Goal: Task Accomplishment & Management: Use online tool/utility

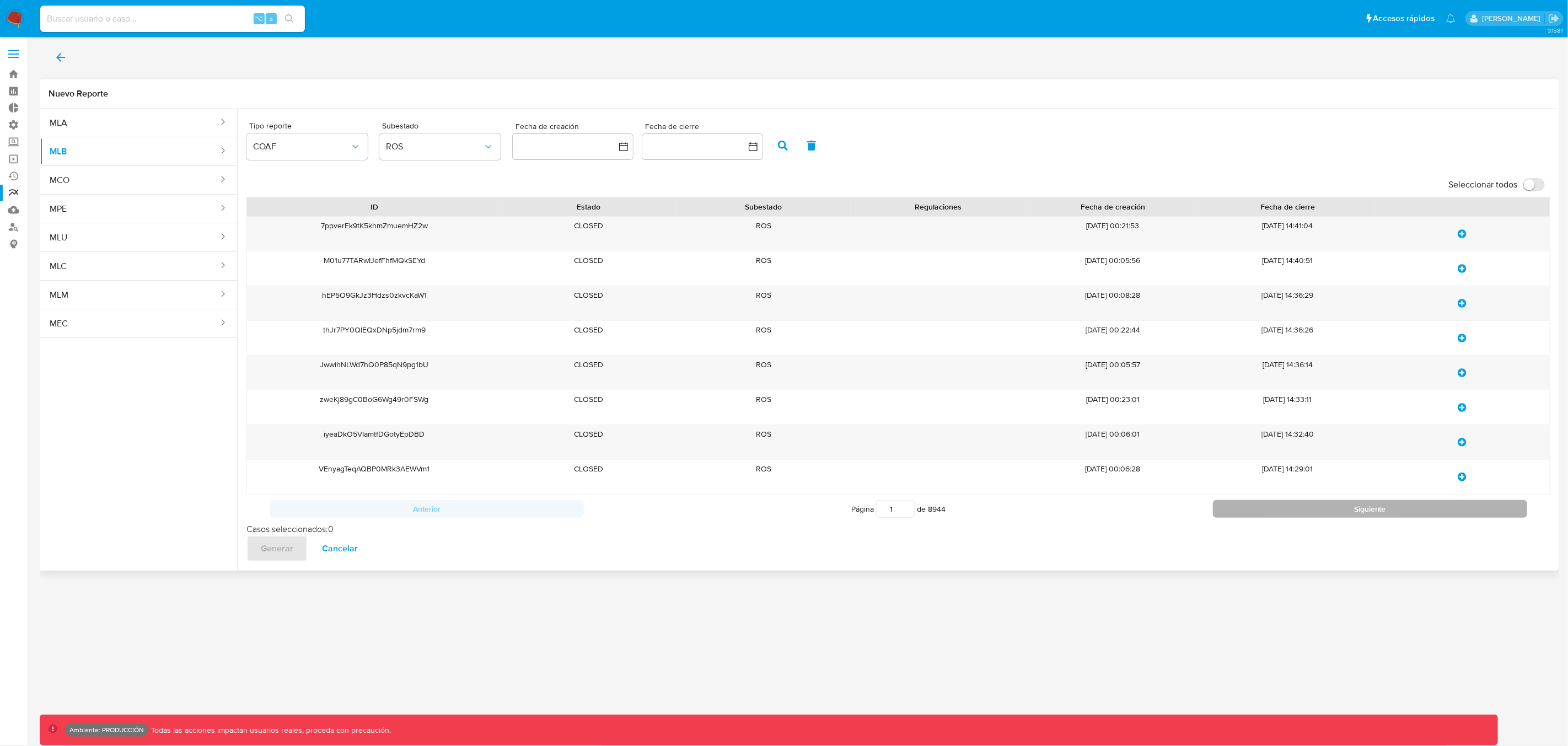
click at [1279, 506] on button "Siguiente" at bounding box center [1369, 509] width 314 height 18
click at [1322, 508] on button "Siguiente" at bounding box center [1369, 509] width 314 height 18
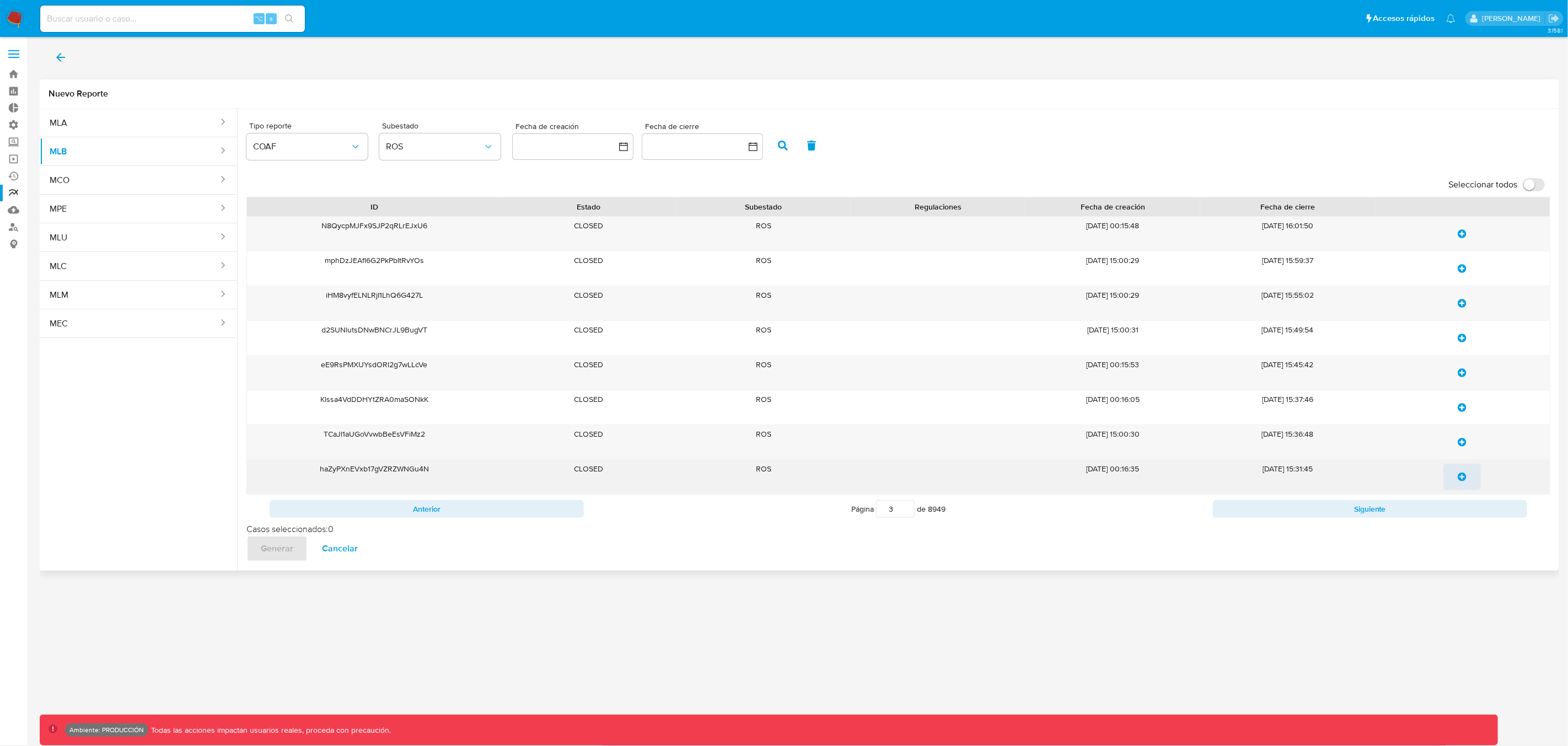
click at [1464, 479] on icon "update-list" at bounding box center [1463, 477] width 9 height 9
click at [279, 550] on span "Generar" at bounding box center [277, 549] width 33 height 24
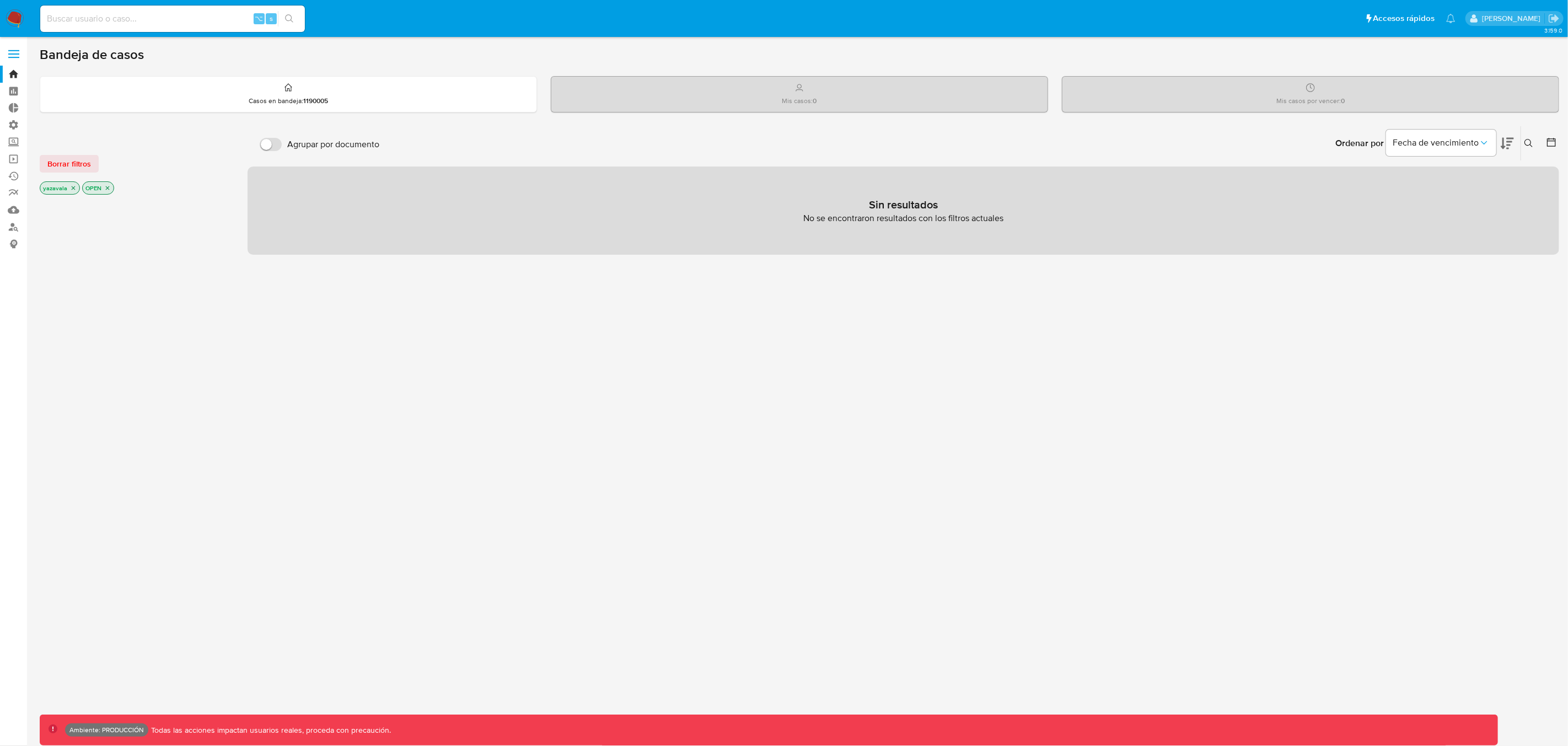
click at [13, 57] on span at bounding box center [13, 57] width 11 height 1
click at [0, 0] on input "checkbox" at bounding box center [0, 0] width 0 height 0
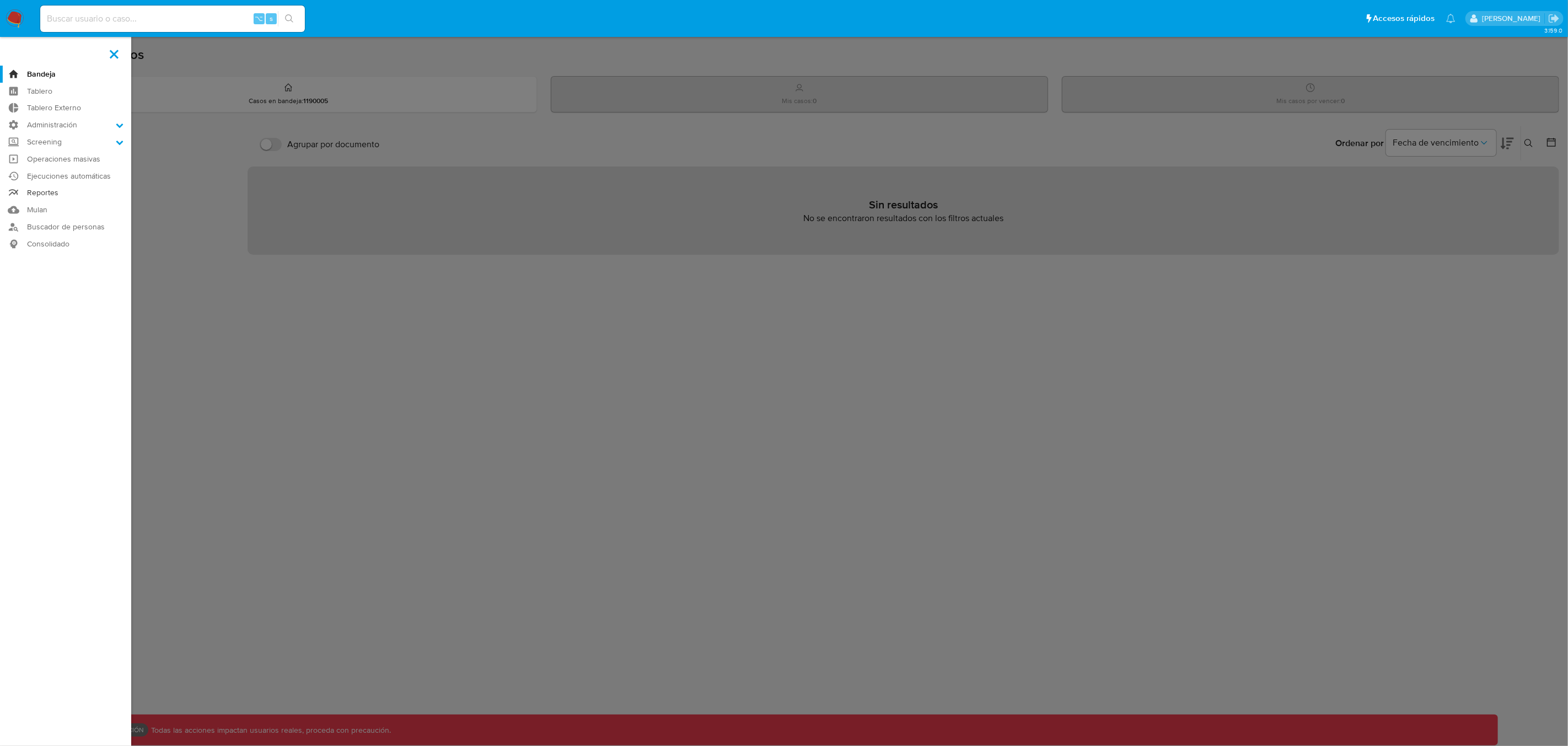
click at [47, 196] on link "Reportes" at bounding box center [66, 193] width 131 height 17
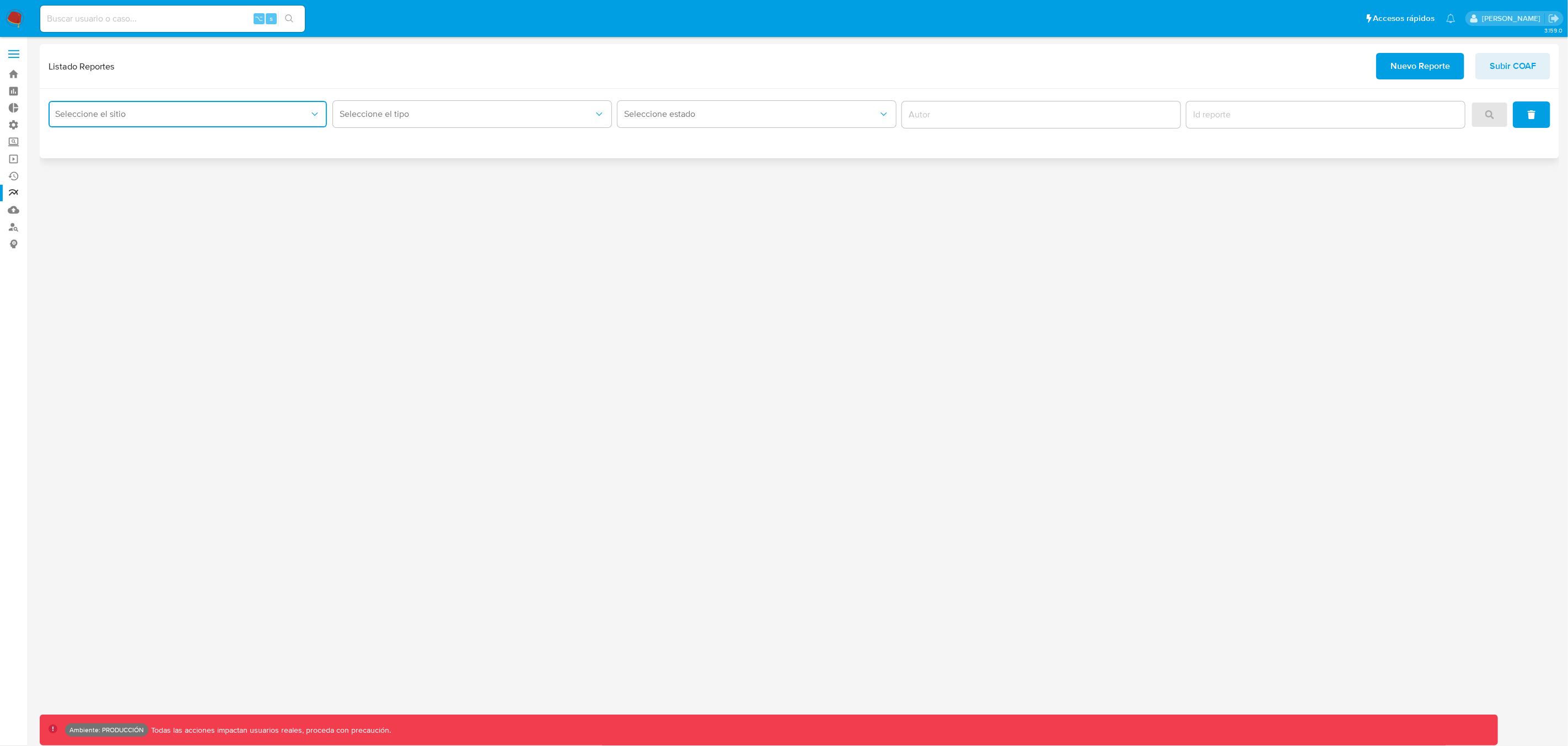
click at [202, 119] on span "Seleccione el sitio" at bounding box center [182, 114] width 254 height 11
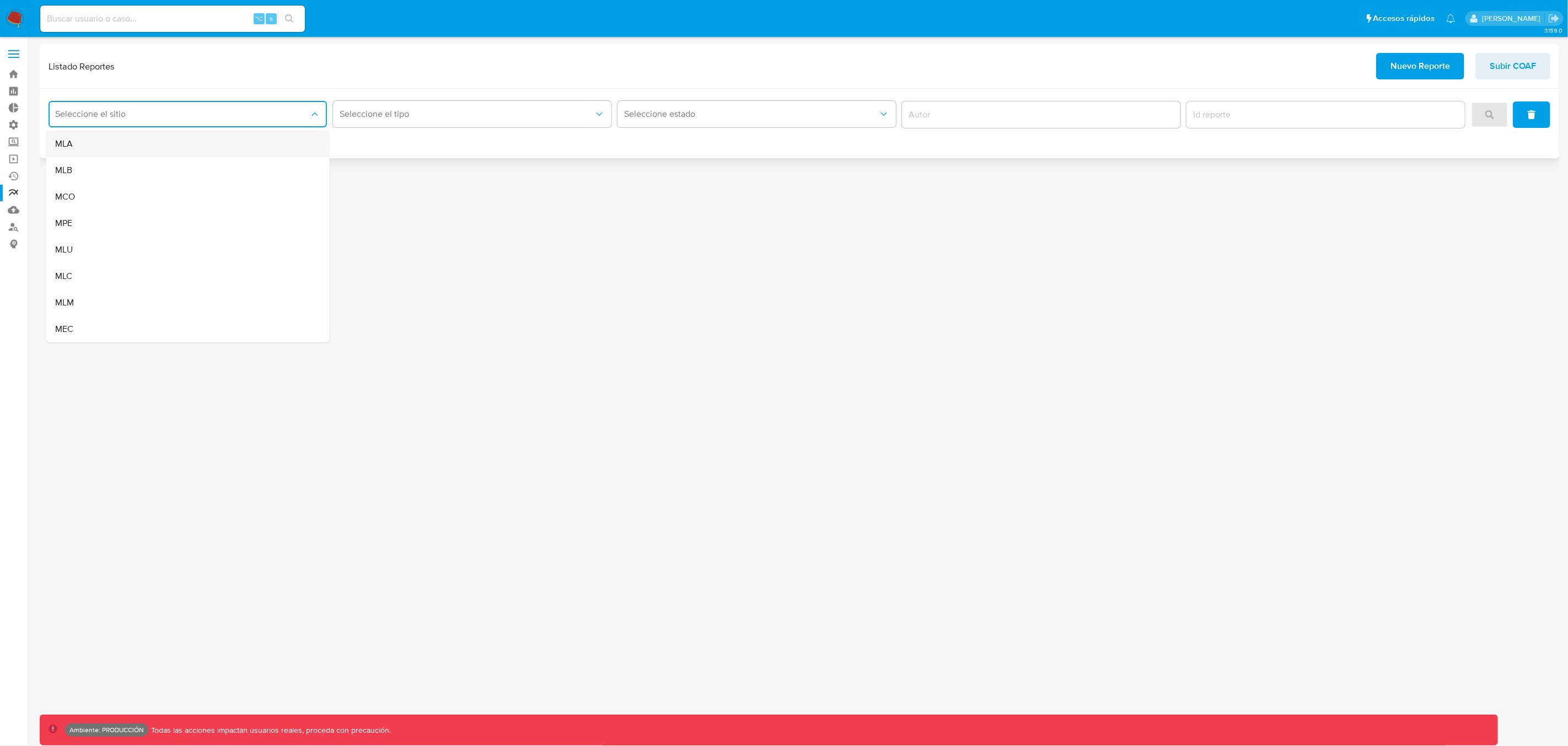
click at [113, 138] on div "MLA" at bounding box center [184, 143] width 259 height 26
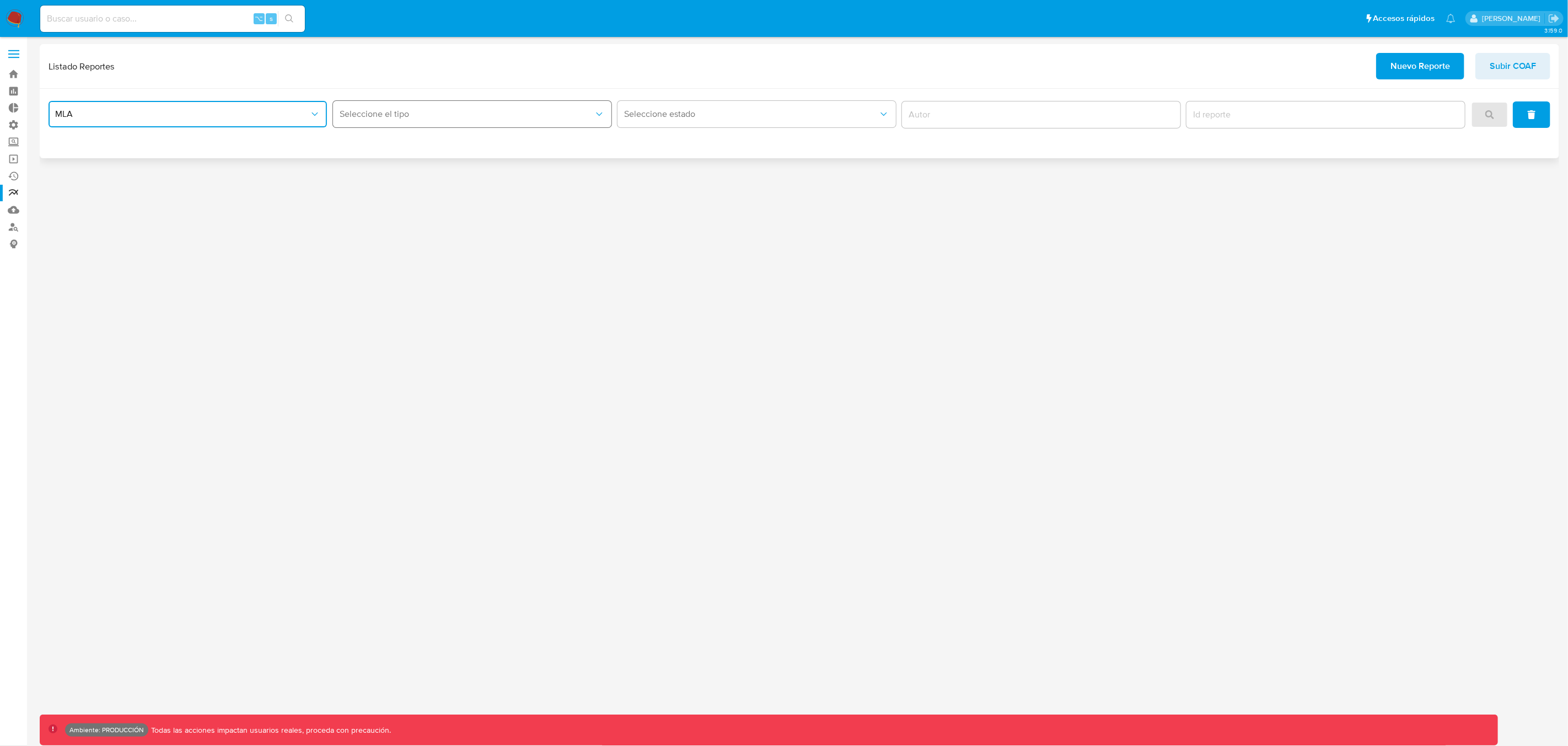
drag, startPoint x: 357, startPoint y: 118, endPoint x: 379, endPoint y: 123, distance: 22.6
click at [357, 118] on span "Seleccione el tipo" at bounding box center [466, 114] width 254 height 11
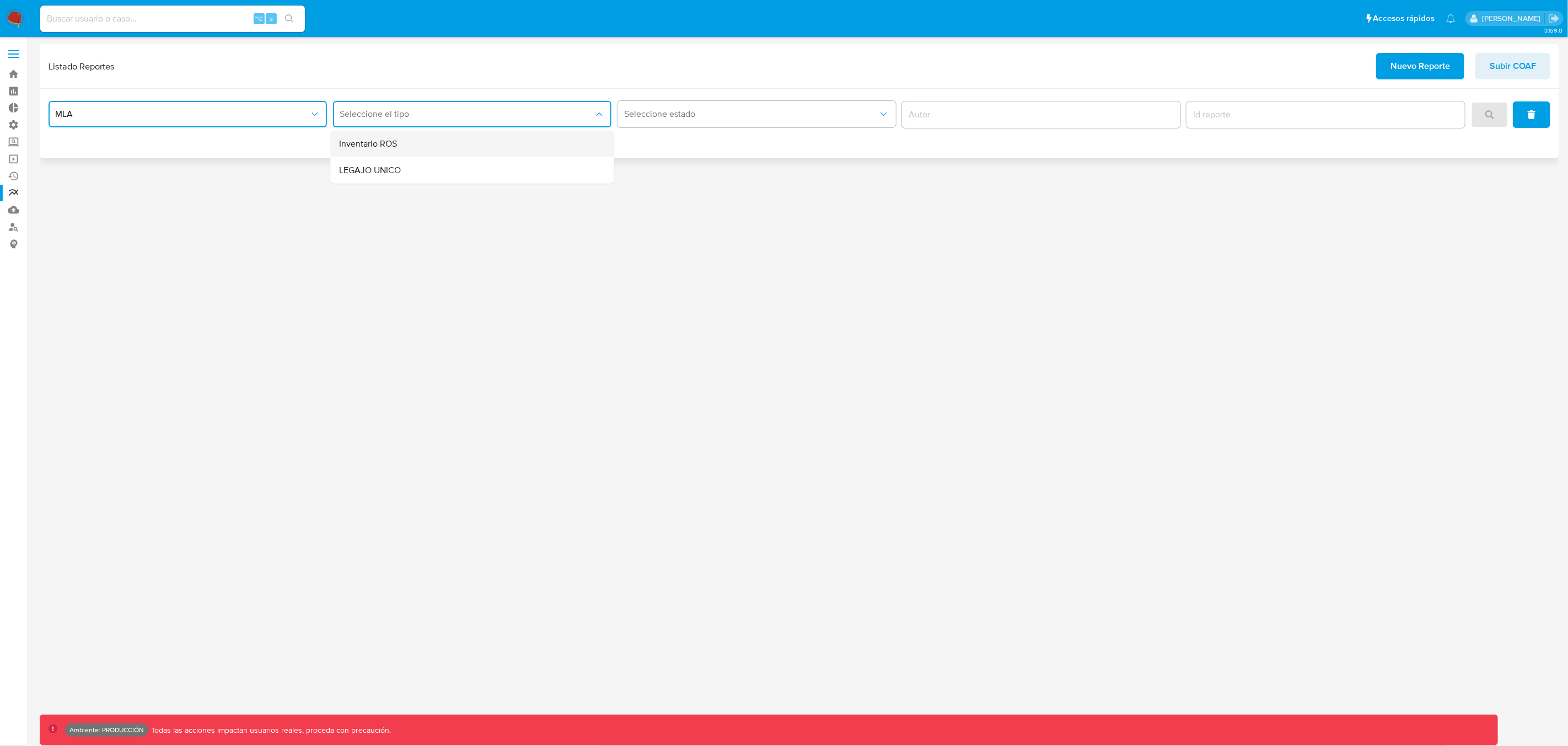
click at [383, 145] on span "Inventario ROS" at bounding box center [369, 143] width 58 height 11
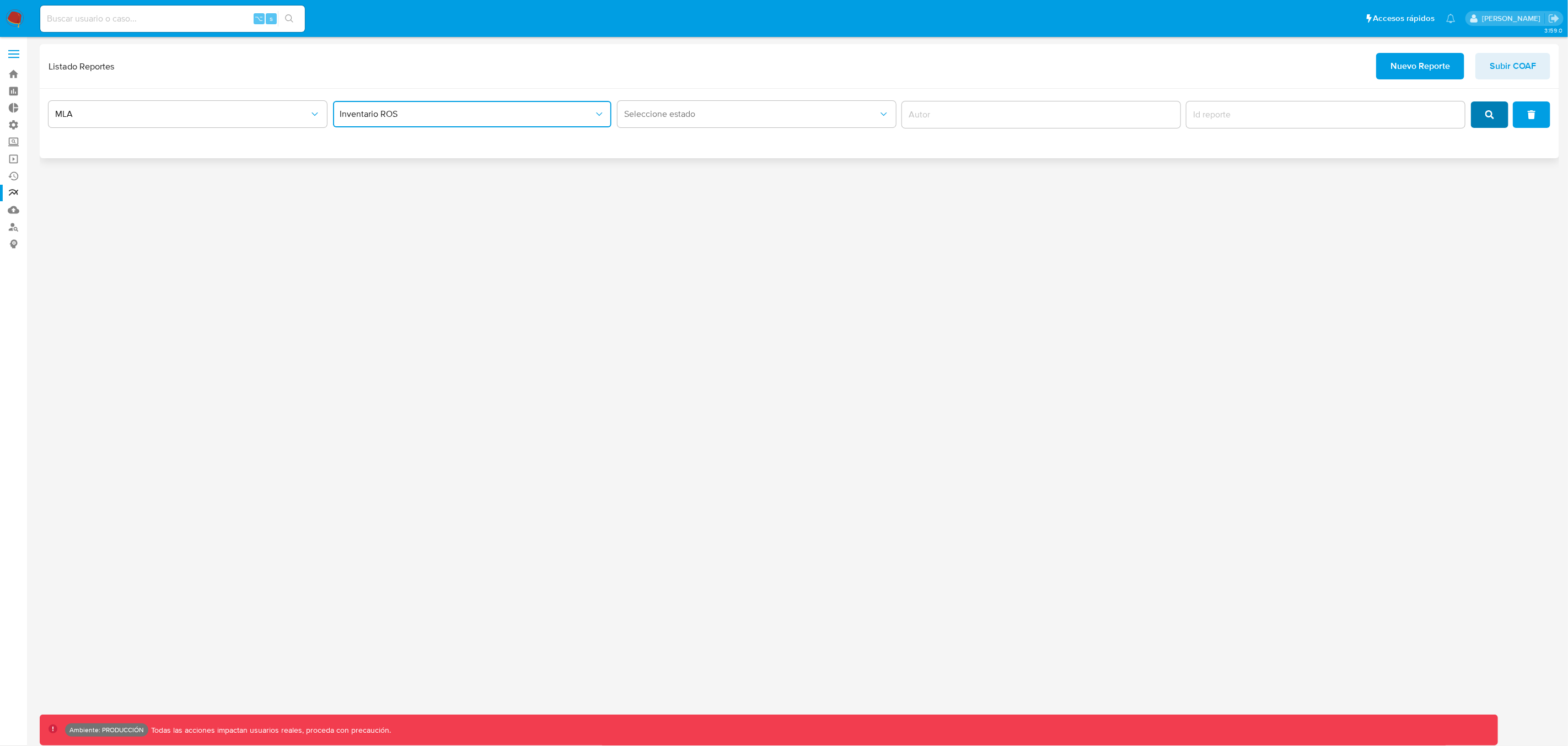
click at [1500, 119] on button "search" at bounding box center [1490, 114] width 37 height 26
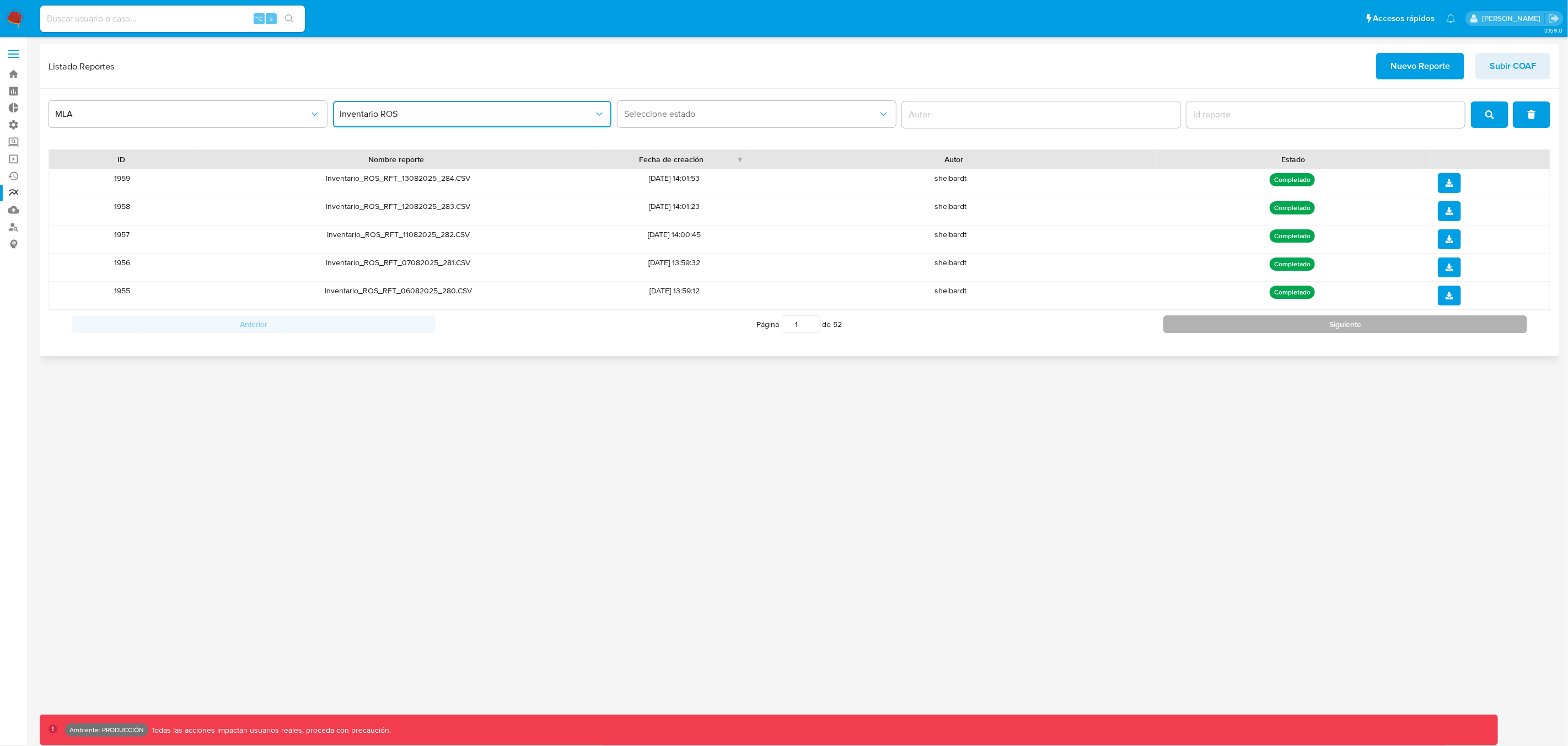
click at [1316, 322] on button "Siguiente" at bounding box center [1344, 324] width 363 height 18
click at [1287, 325] on button "Siguiente" at bounding box center [1344, 324] width 363 height 18
type input "3"
click at [720, 119] on span "Seleccione estado" at bounding box center [751, 114] width 254 height 11
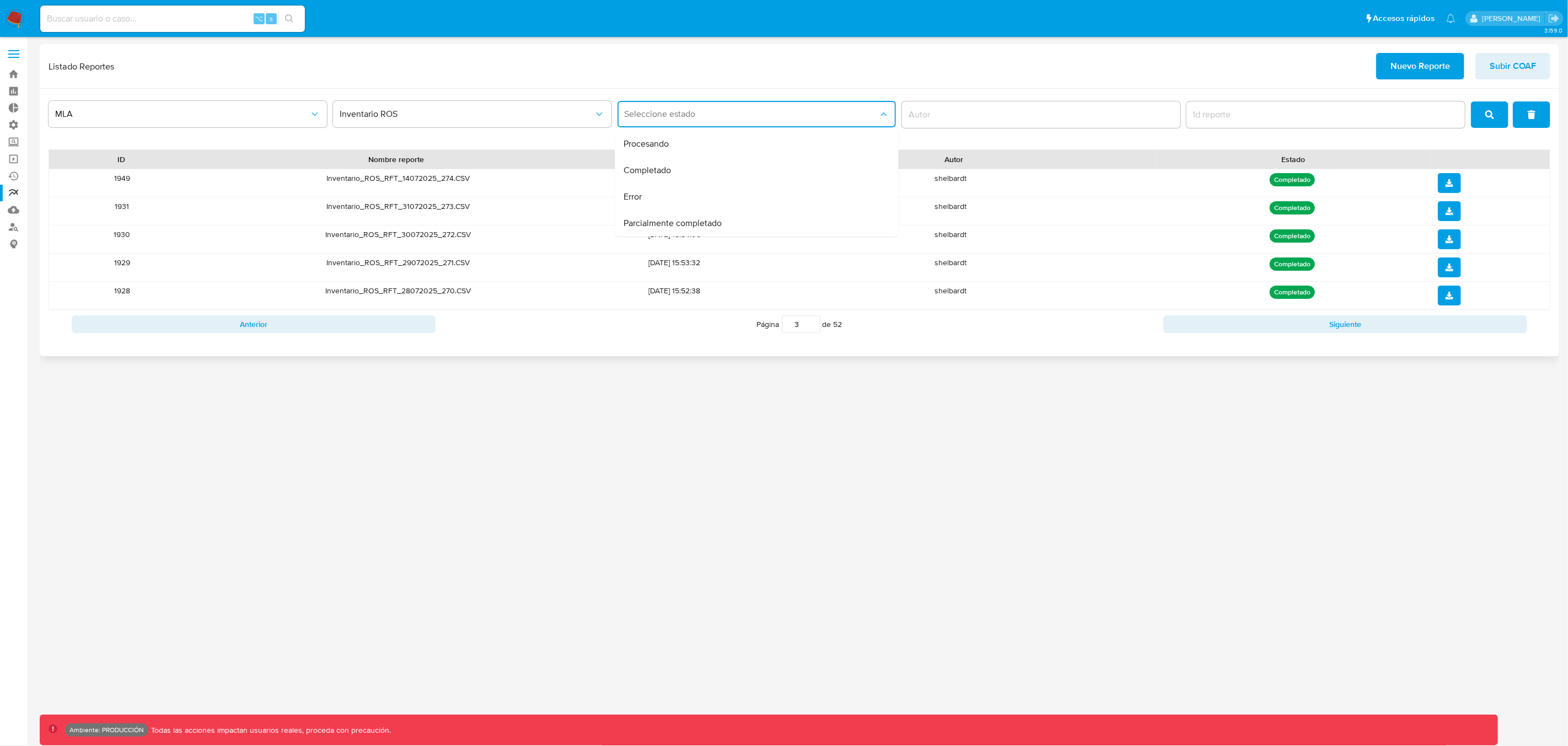
click at [963, 121] on div at bounding box center [1040, 114] width 278 height 26
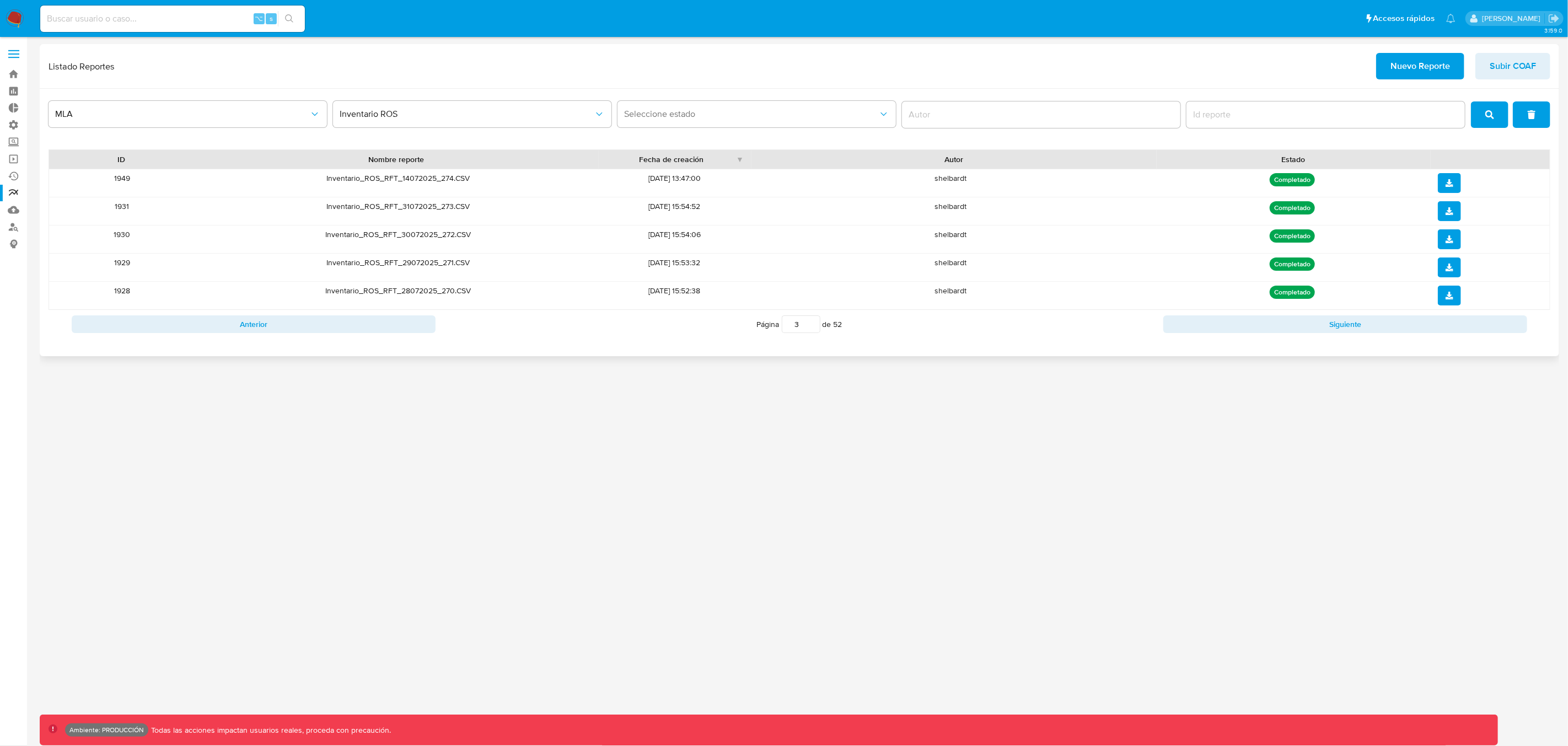
click at [1461, 66] on button "Nuevo Reporte" at bounding box center [1420, 66] width 88 height 26
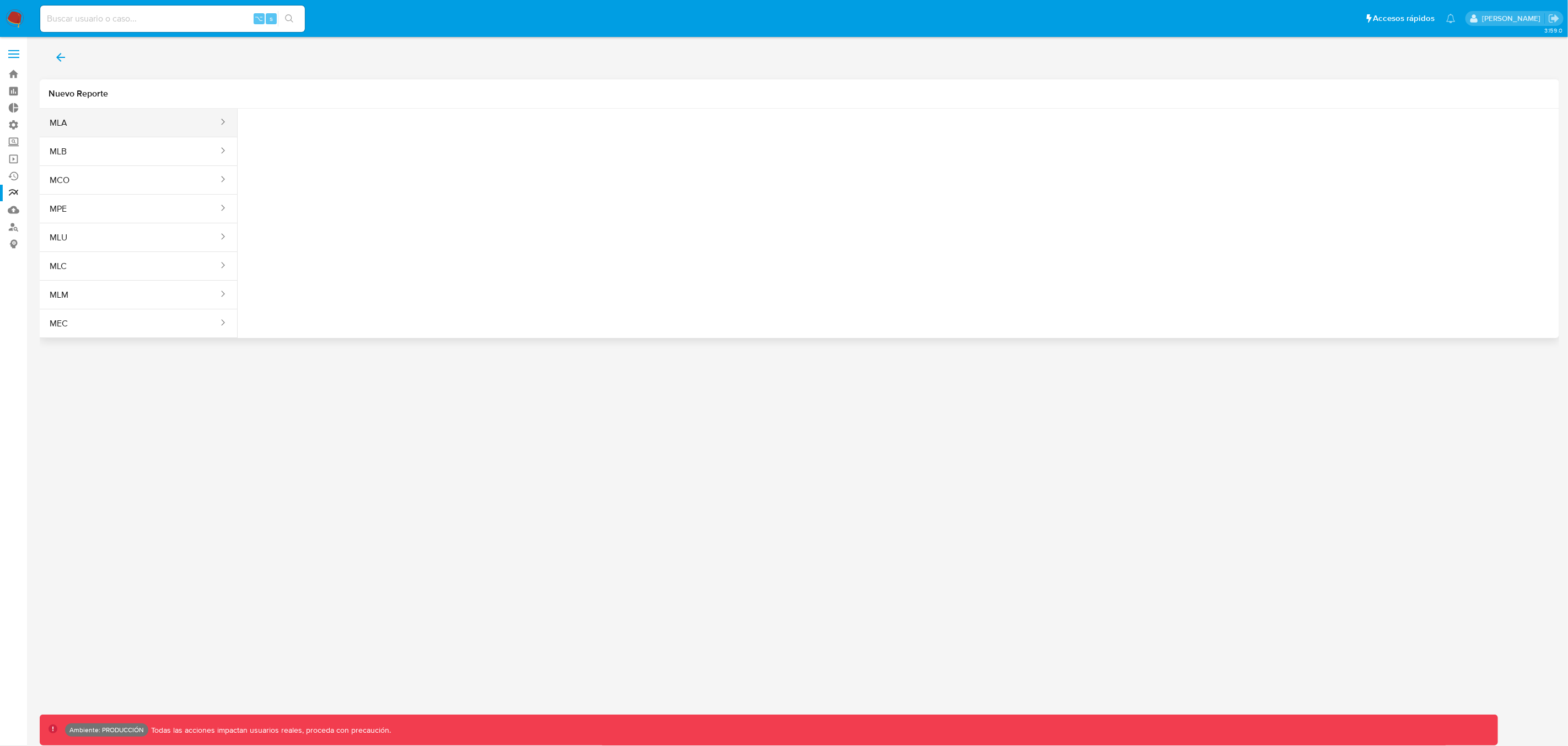
click at [153, 119] on button "MLA" at bounding box center [129, 122] width 180 height 26
drag, startPoint x: 296, startPoint y: 136, endPoint x: 313, endPoint y: 143, distance: 18.4
click at [296, 136] on span "Seleccione una opcion" at bounding box center [302, 137] width 97 height 11
click at [302, 169] on span "Inventario ROS" at bounding box center [282, 167] width 58 height 11
click at [910, 150] on icon "button" at bounding box center [912, 145] width 10 height 10
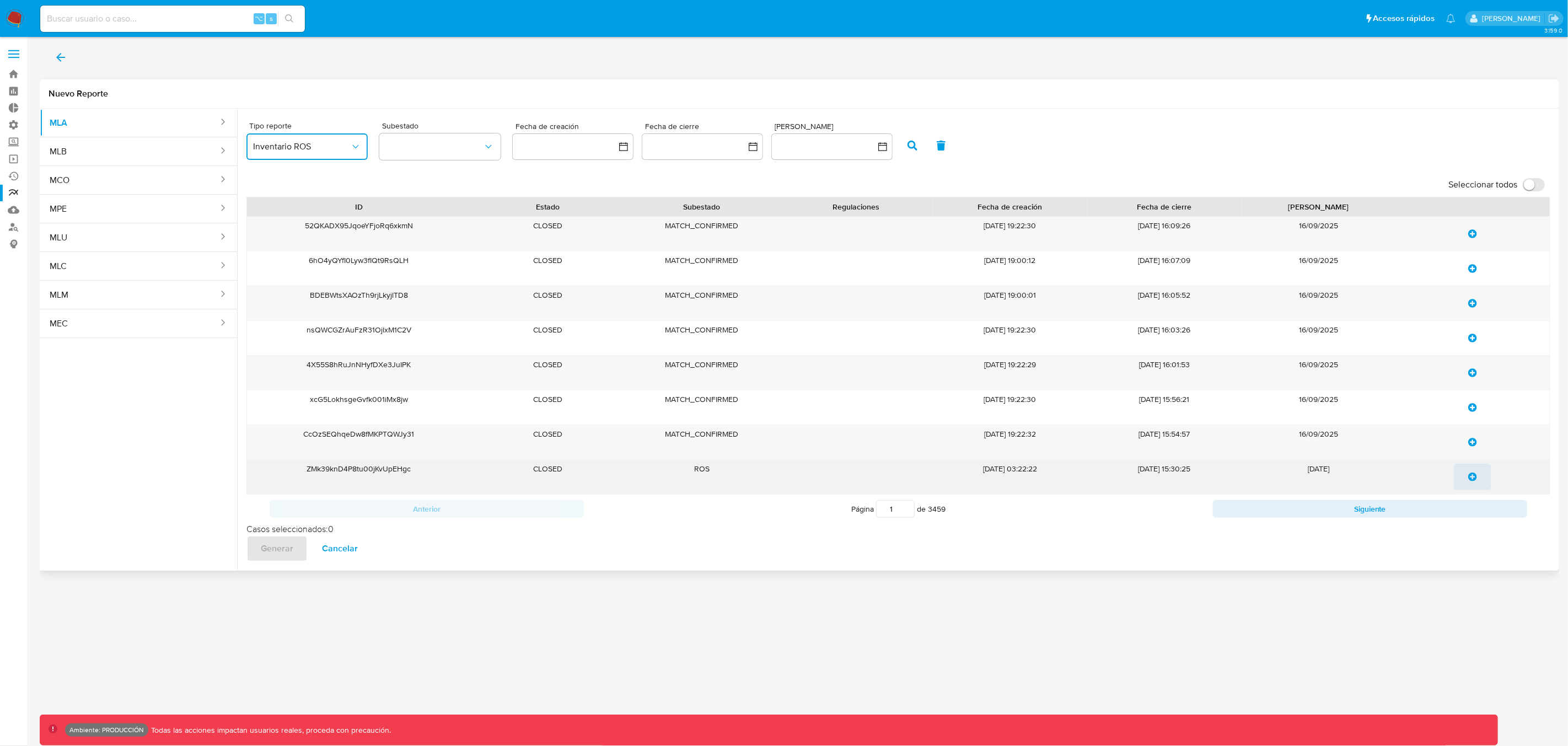
click at [1472, 484] on span "update-list" at bounding box center [1472, 477] width 9 height 24
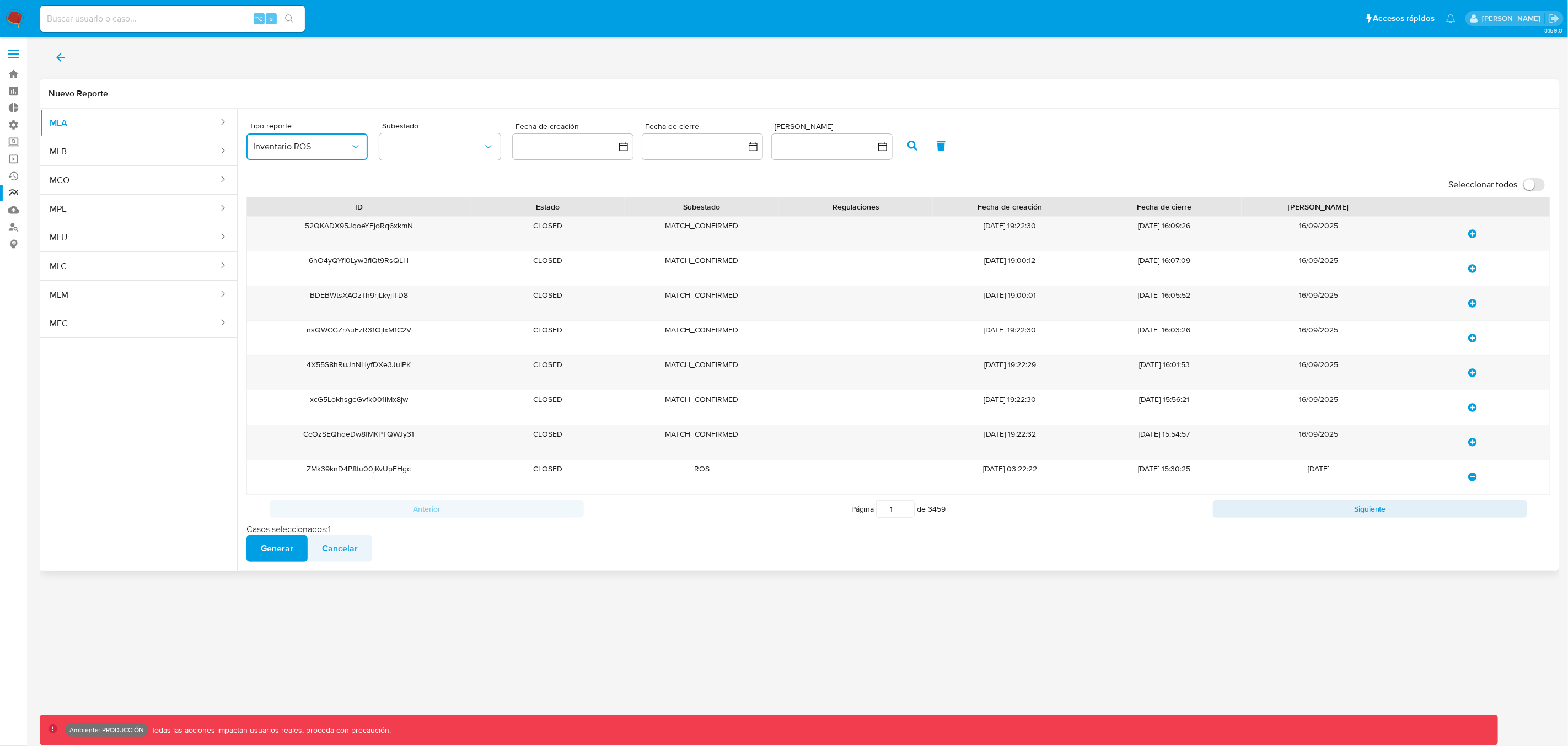
click at [346, 550] on span "Cancelar" at bounding box center [340, 549] width 36 height 24
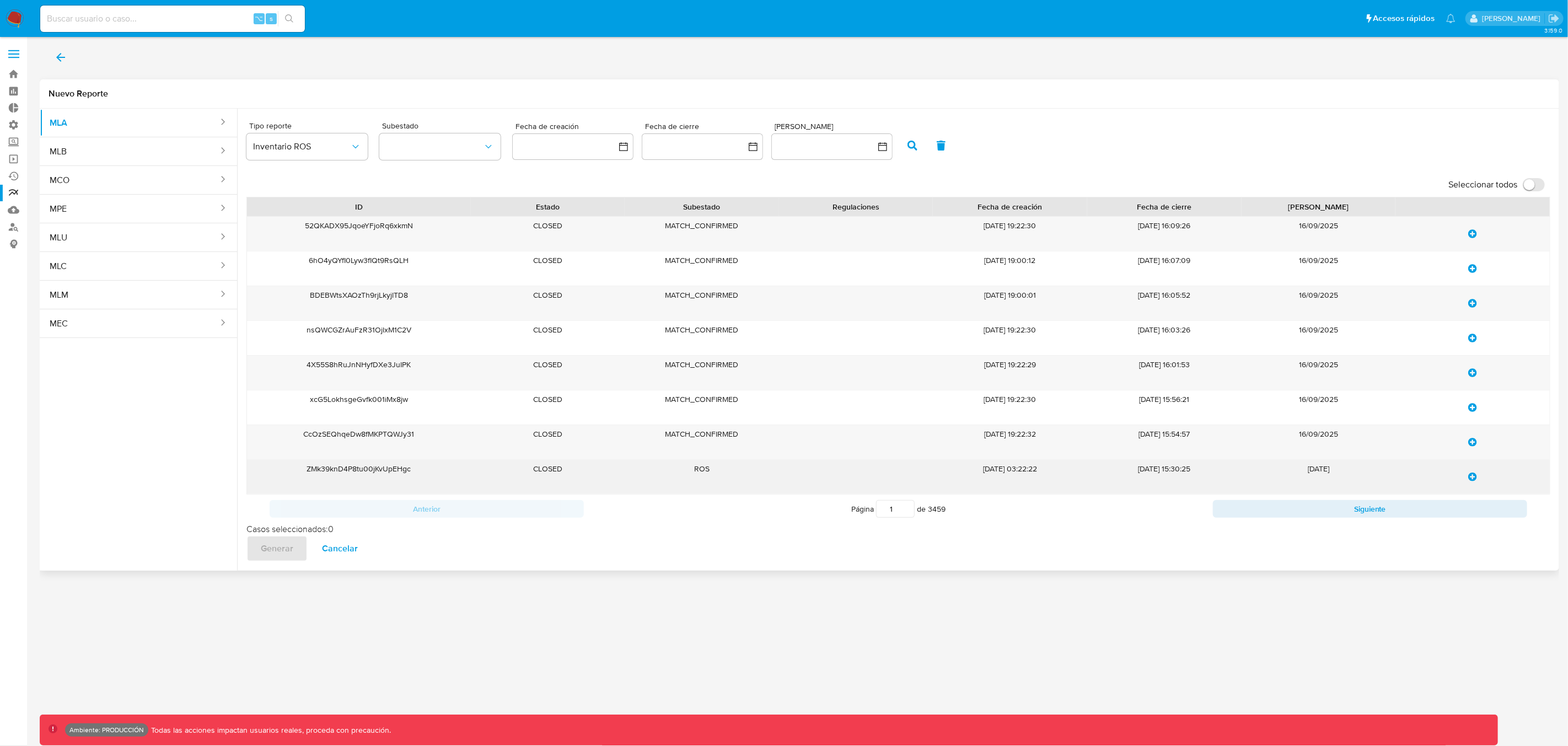
click at [415, 473] on div "ZMk39knD4P8tu00jKvUpEHgc" at bounding box center [358, 477] width 223 height 34
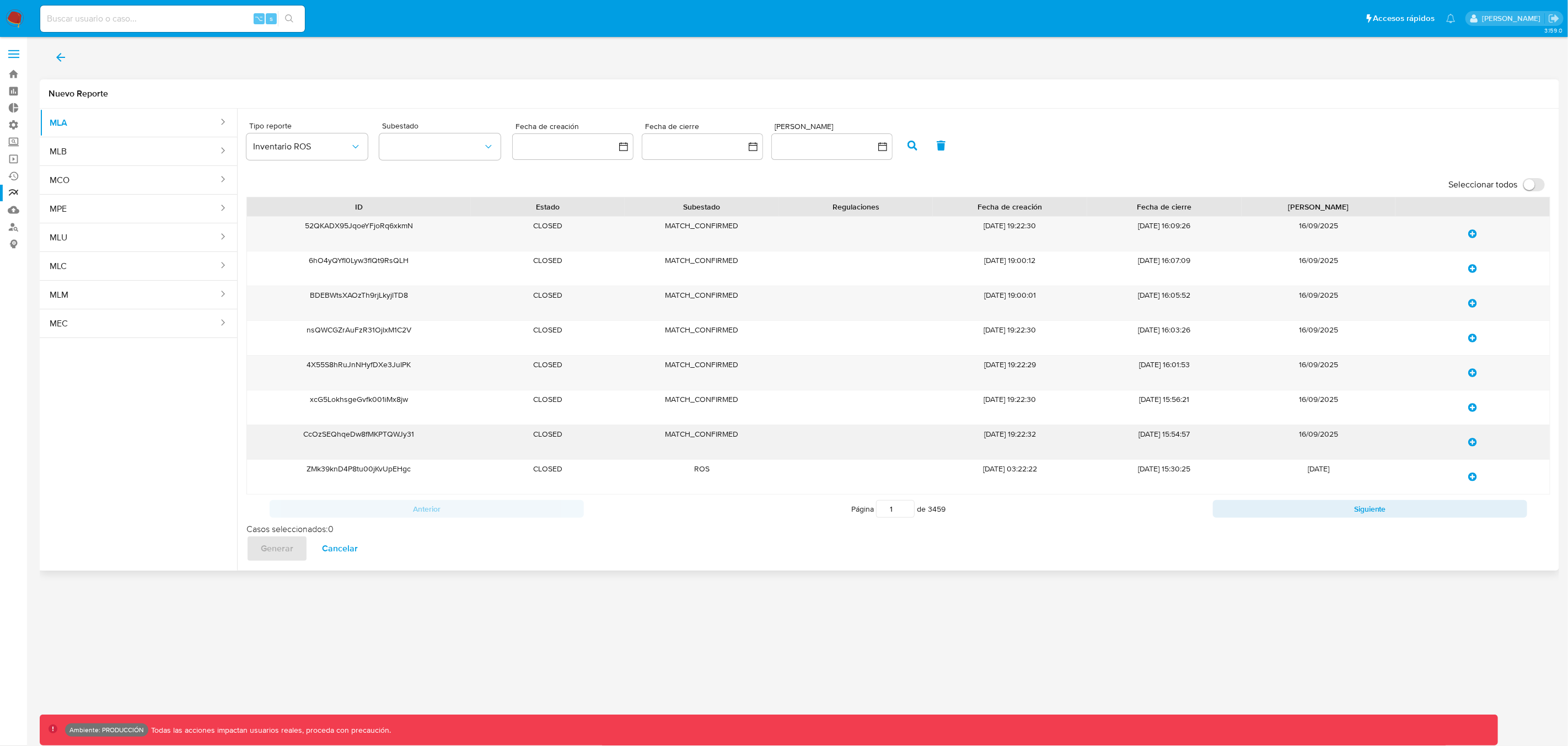
click at [1475, 444] on icon "update-list" at bounding box center [1472, 442] width 9 height 9
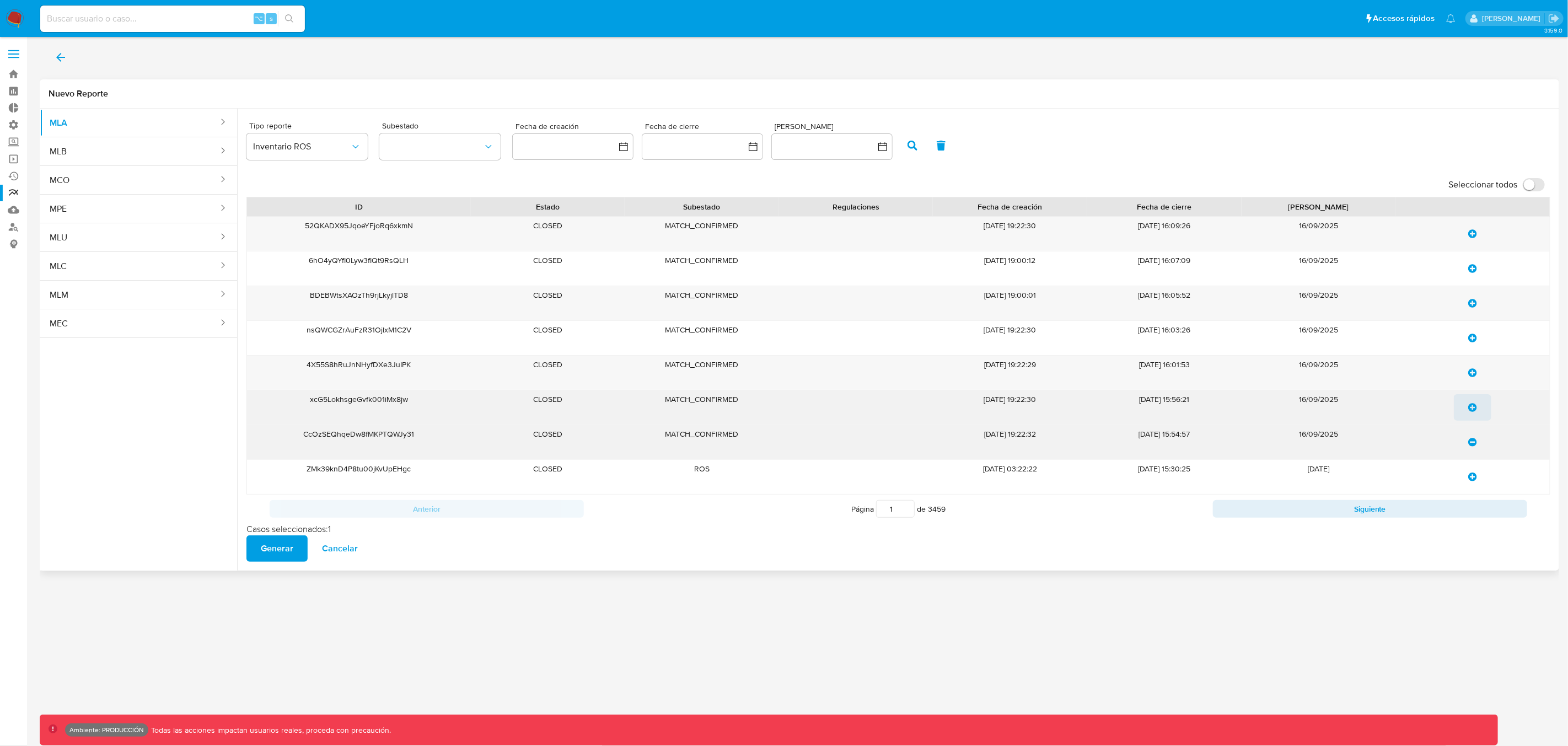
click at [1475, 412] on icon "update-list" at bounding box center [1472, 408] width 9 height 9
click at [1473, 376] on icon "update-list" at bounding box center [1472, 373] width 9 height 9
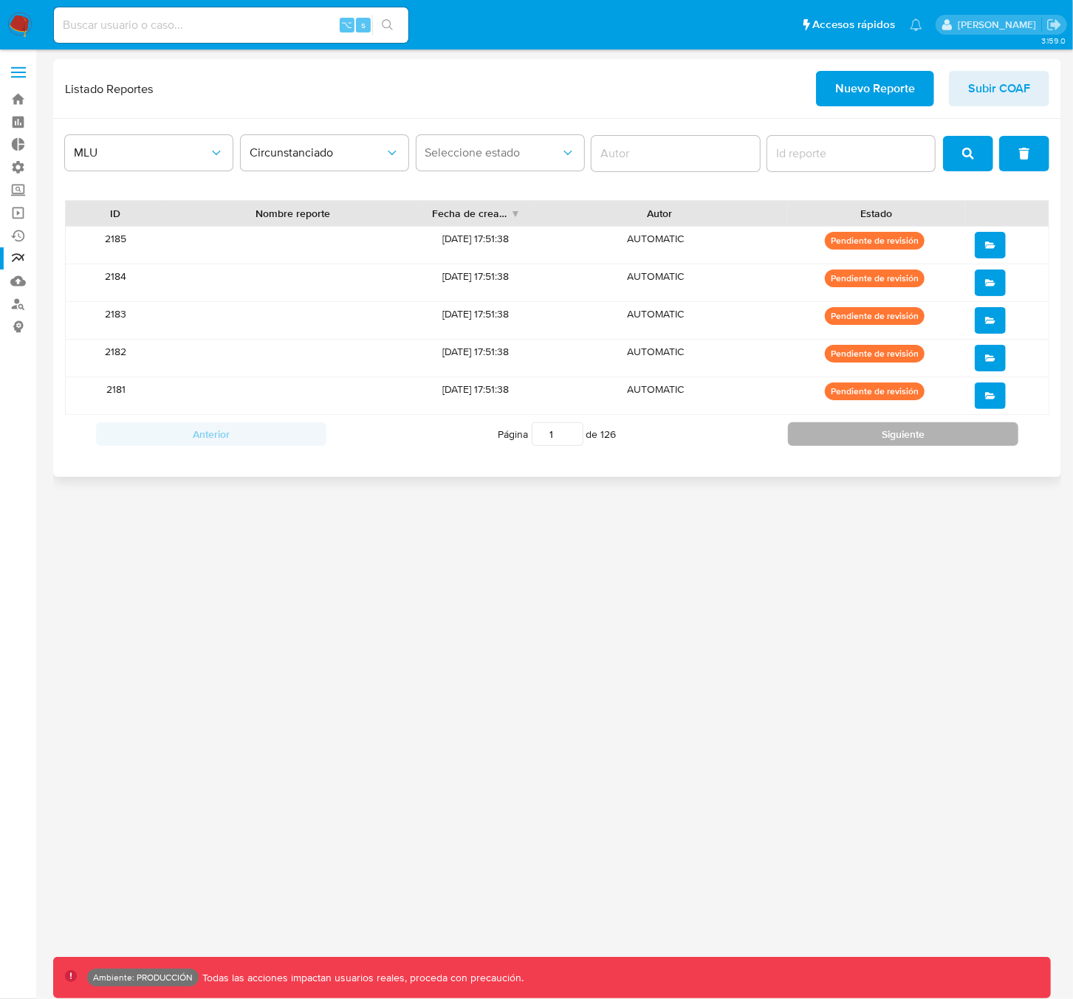
click at [865, 438] on button "Siguiente" at bounding box center [903, 434] width 230 height 24
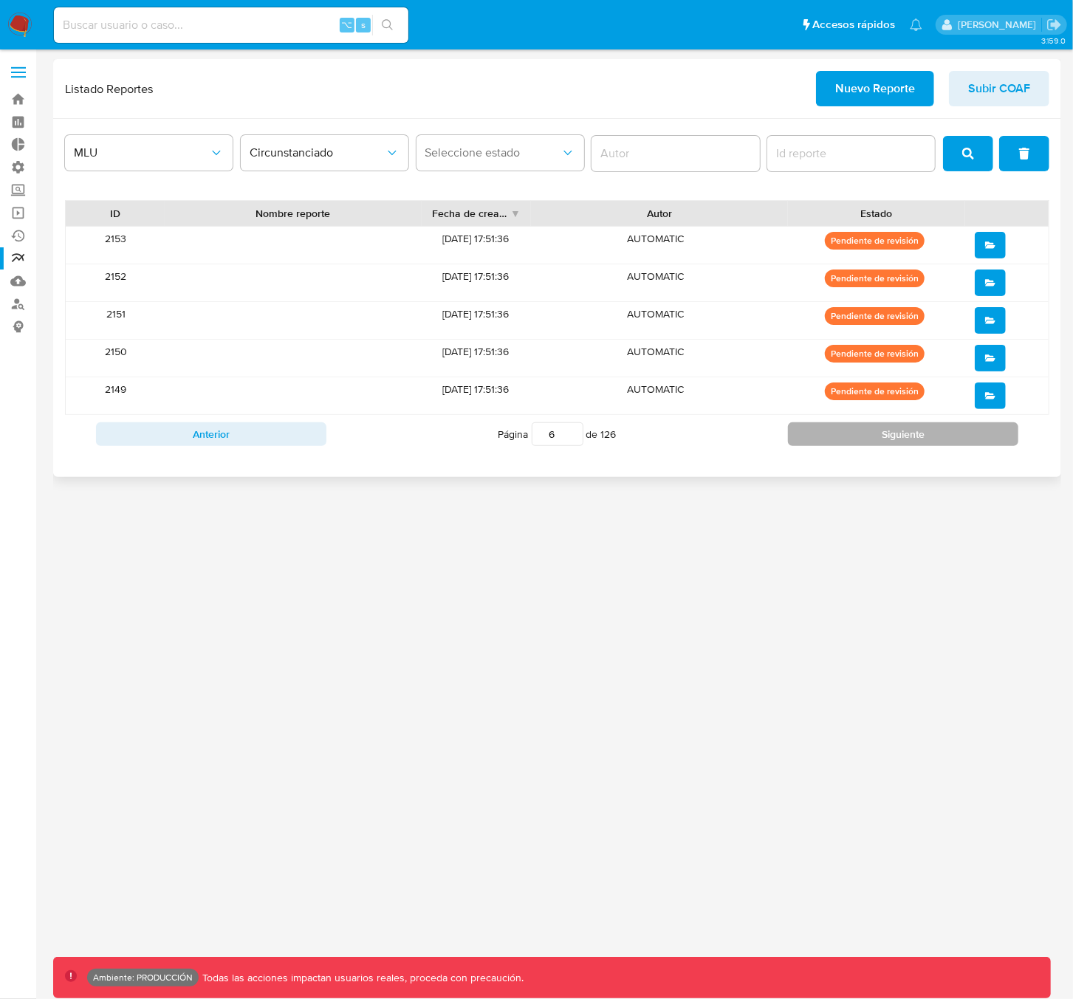
click at [865, 438] on button "Siguiente" at bounding box center [903, 434] width 230 height 24
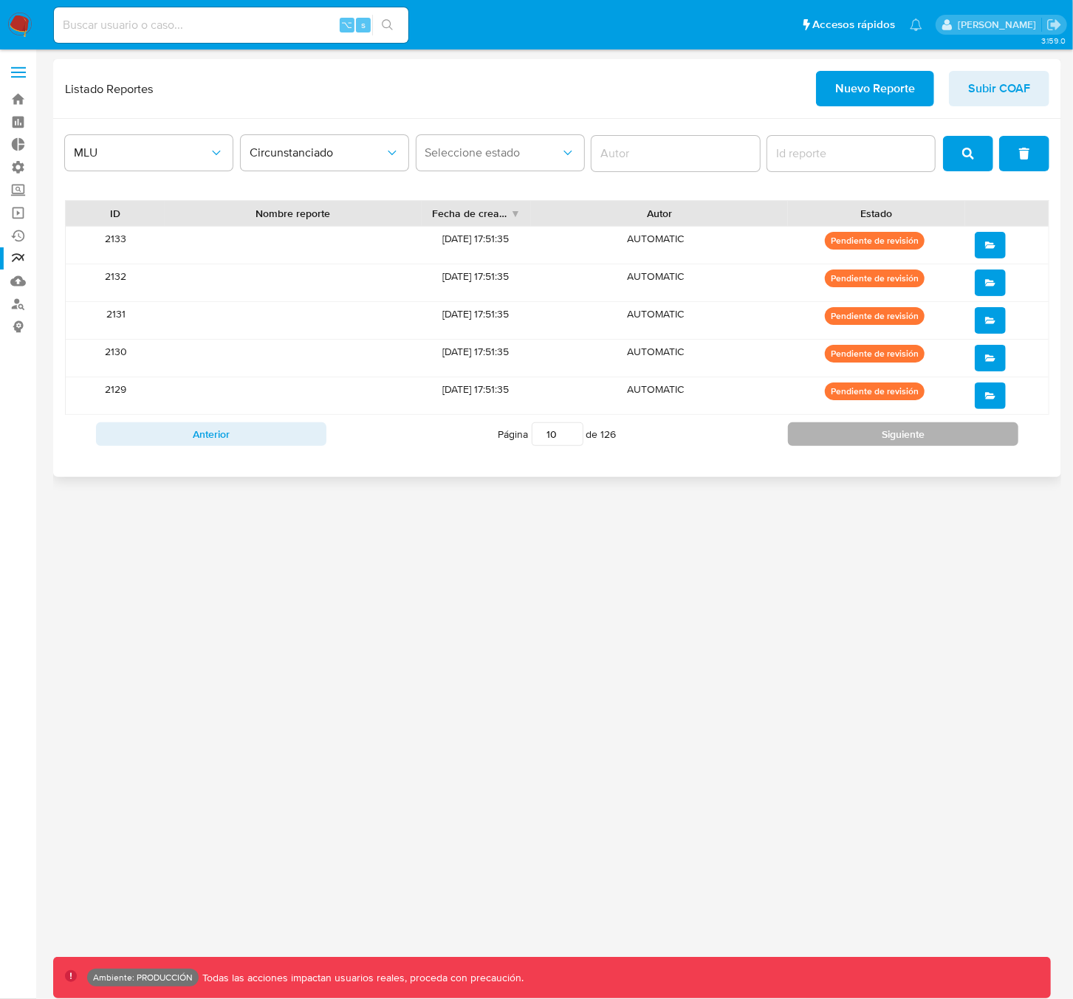
click at [865, 438] on button "Siguiente" at bounding box center [903, 434] width 230 height 24
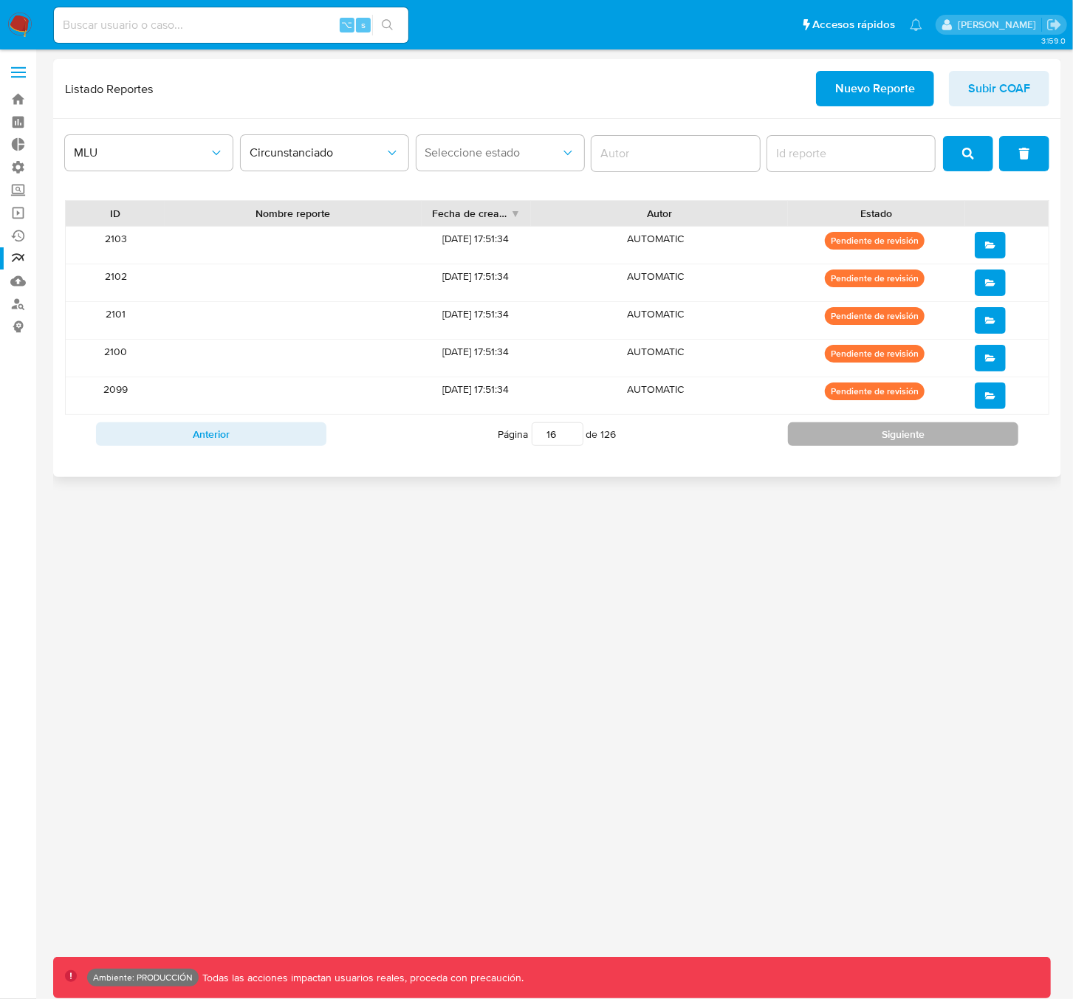
click at [865, 438] on button "Siguiente" at bounding box center [903, 434] width 230 height 24
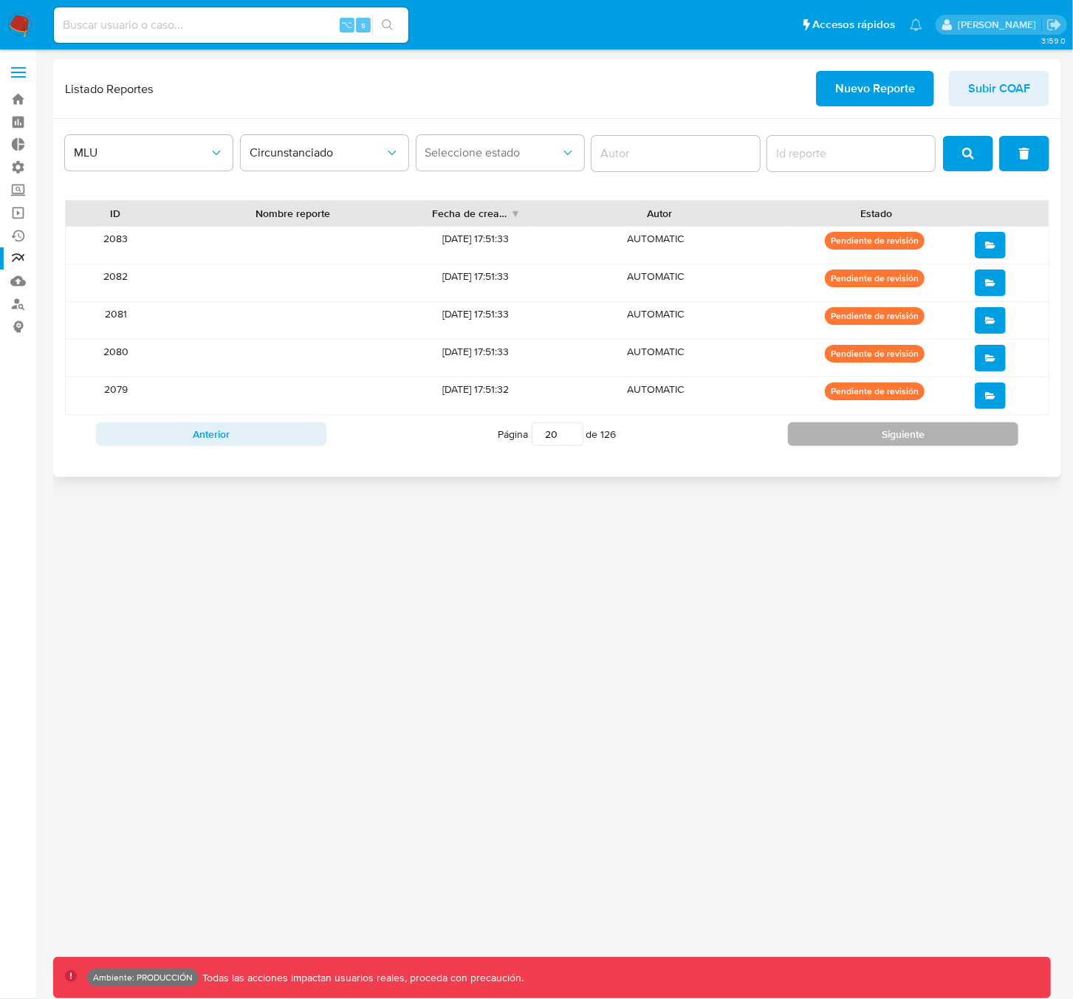
click at [865, 438] on button "Siguiente" at bounding box center [903, 434] width 230 height 24
click at [293, 140] on button "Circunstanciado" at bounding box center [325, 152] width 168 height 35
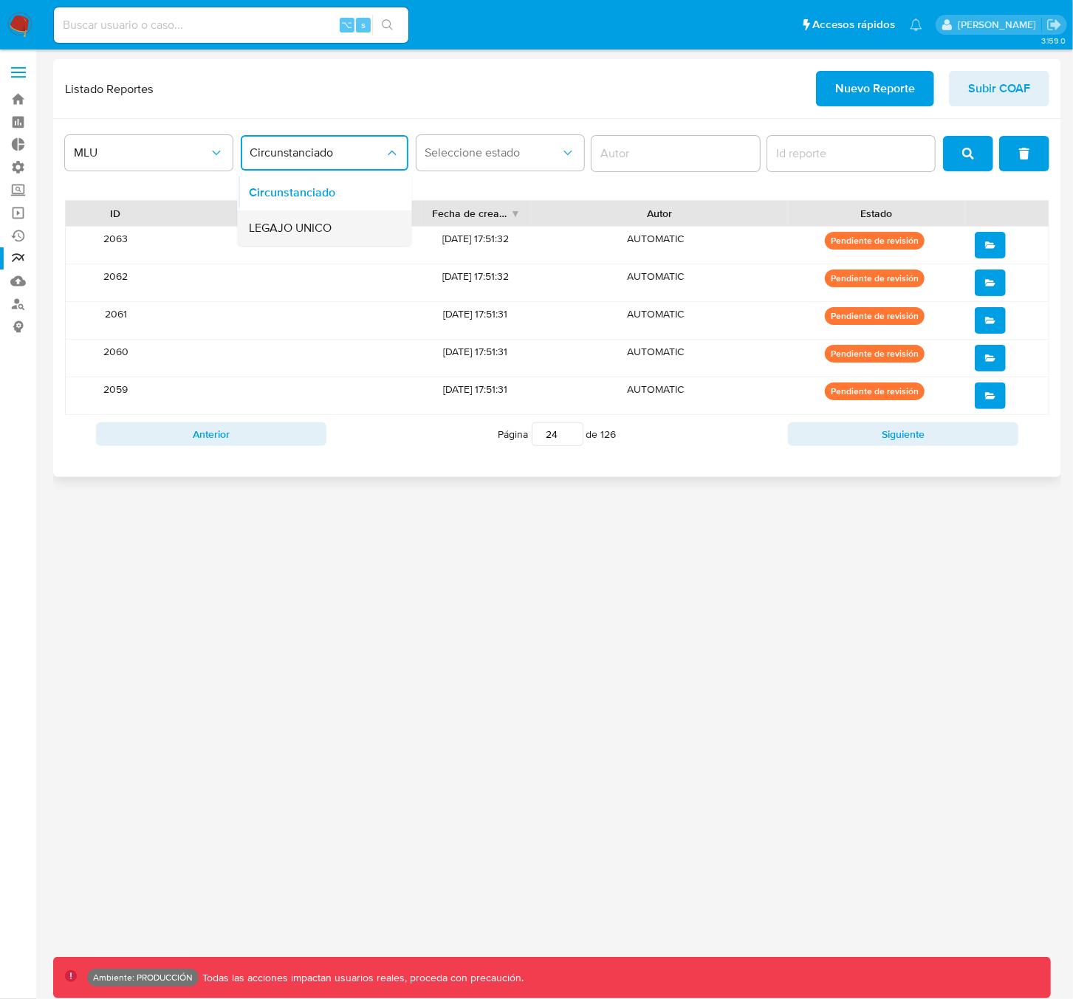
click at [299, 223] on span "LEGAJO UNICO" at bounding box center [290, 228] width 83 height 15
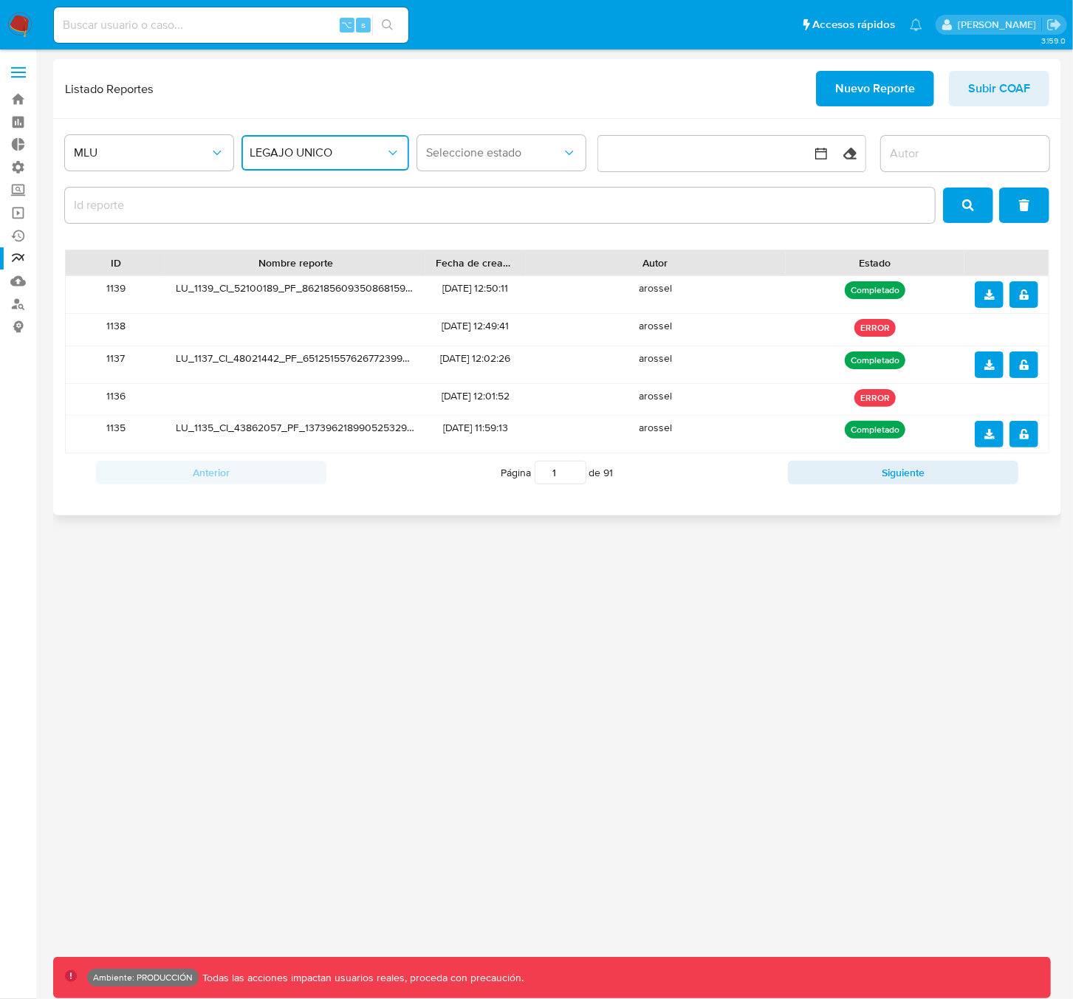
click at [328, 157] on span "LEGAJO UNICO" at bounding box center [318, 153] width 136 height 15
